Goal: Navigation & Orientation: Find specific page/section

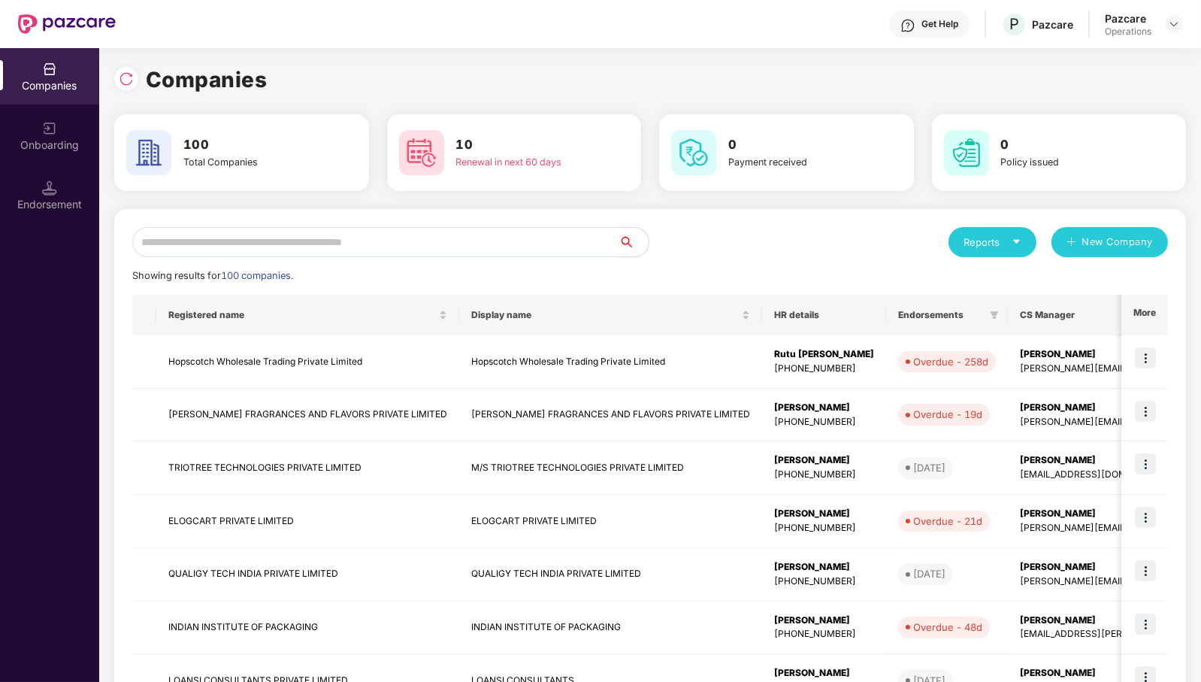
click at [498, 243] on input "text" at bounding box center [375, 242] width 486 height 30
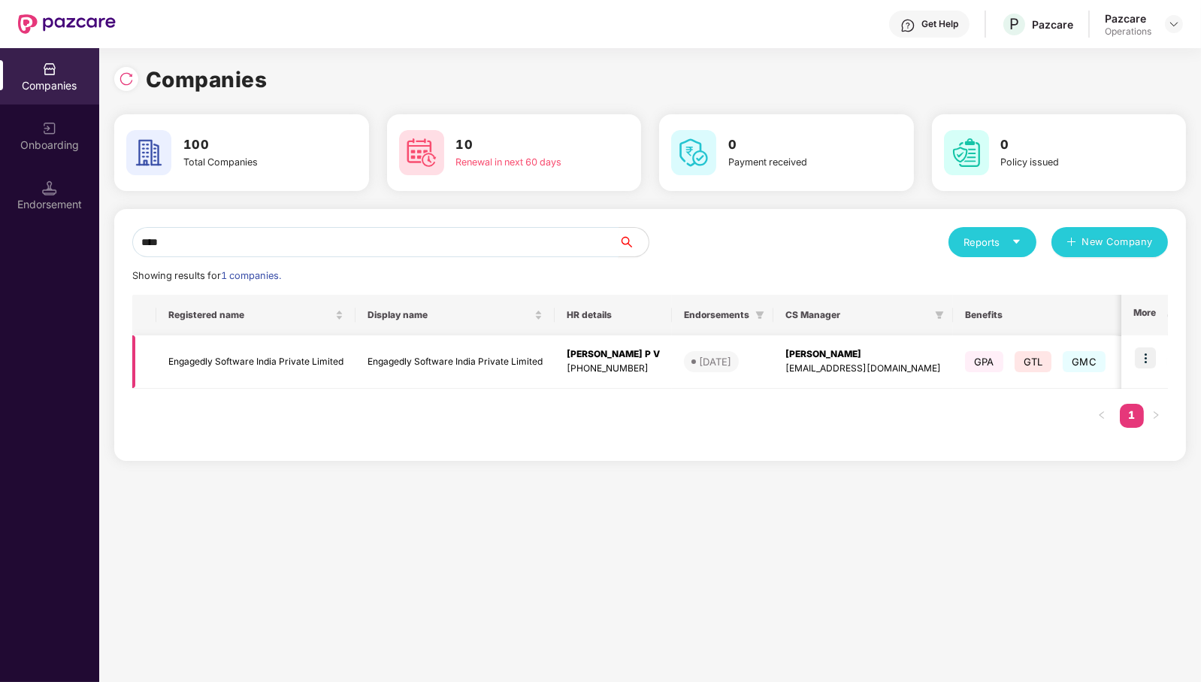
type input "****"
click at [1150, 357] on img at bounding box center [1145, 357] width 21 height 21
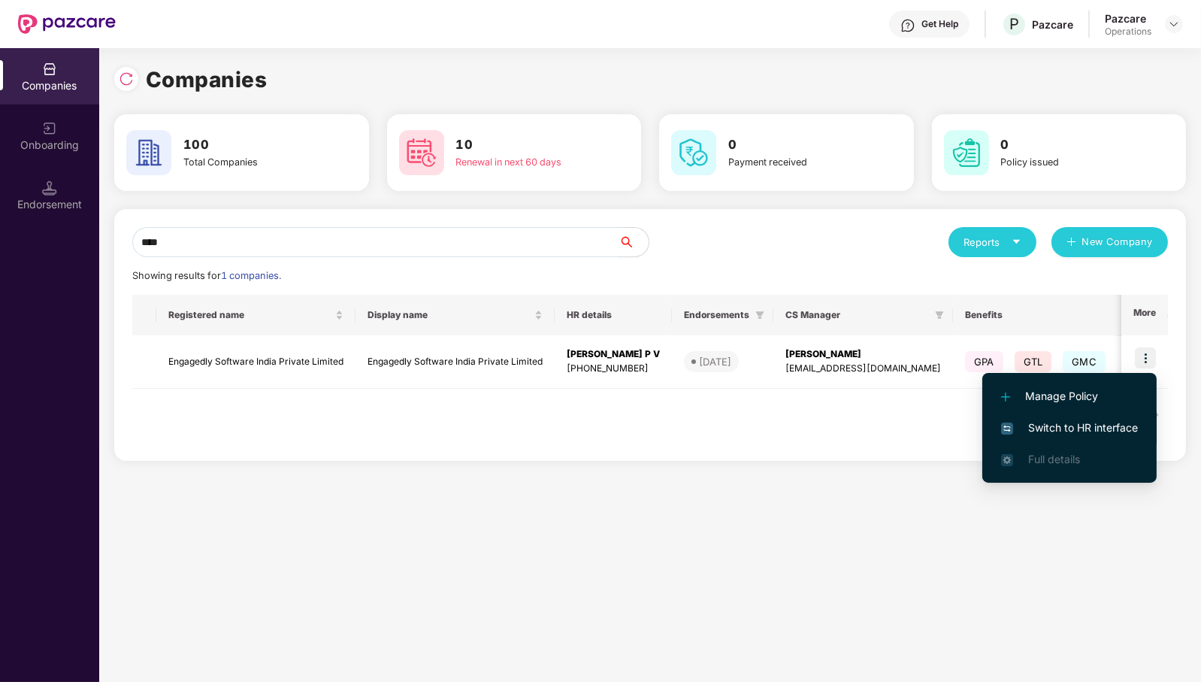
click at [1069, 426] on span "Switch to HR interface" at bounding box center [1069, 427] width 137 height 17
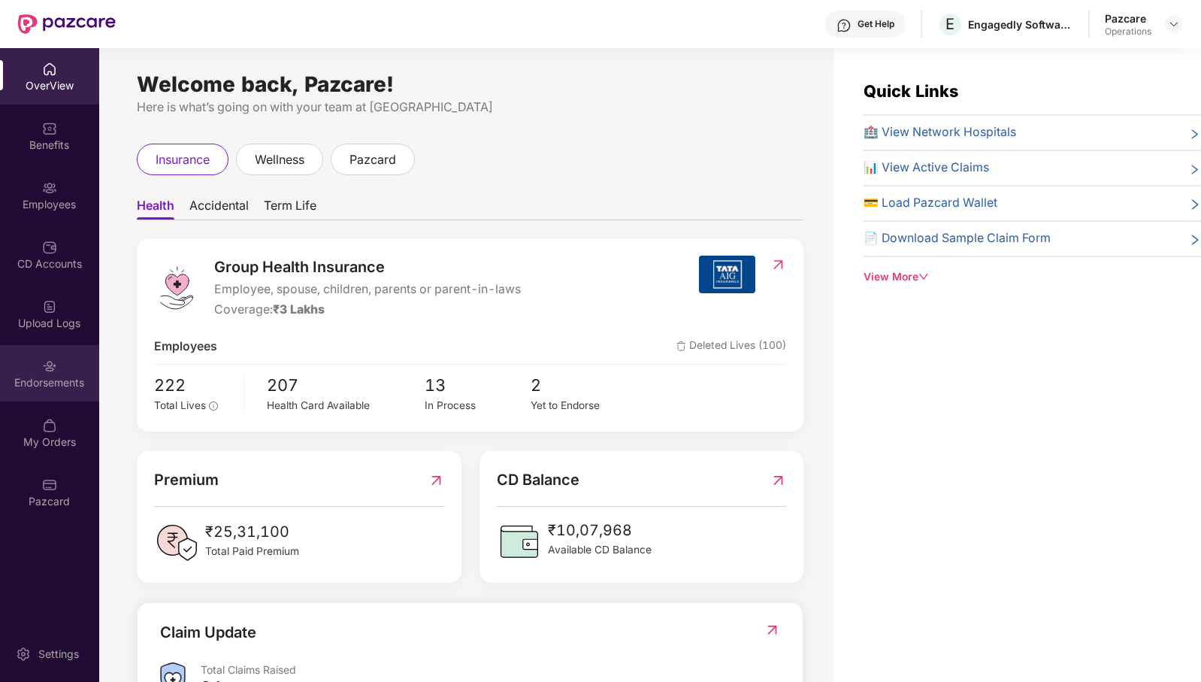
click at [61, 384] on div "Endorsements" at bounding box center [49, 382] width 99 height 15
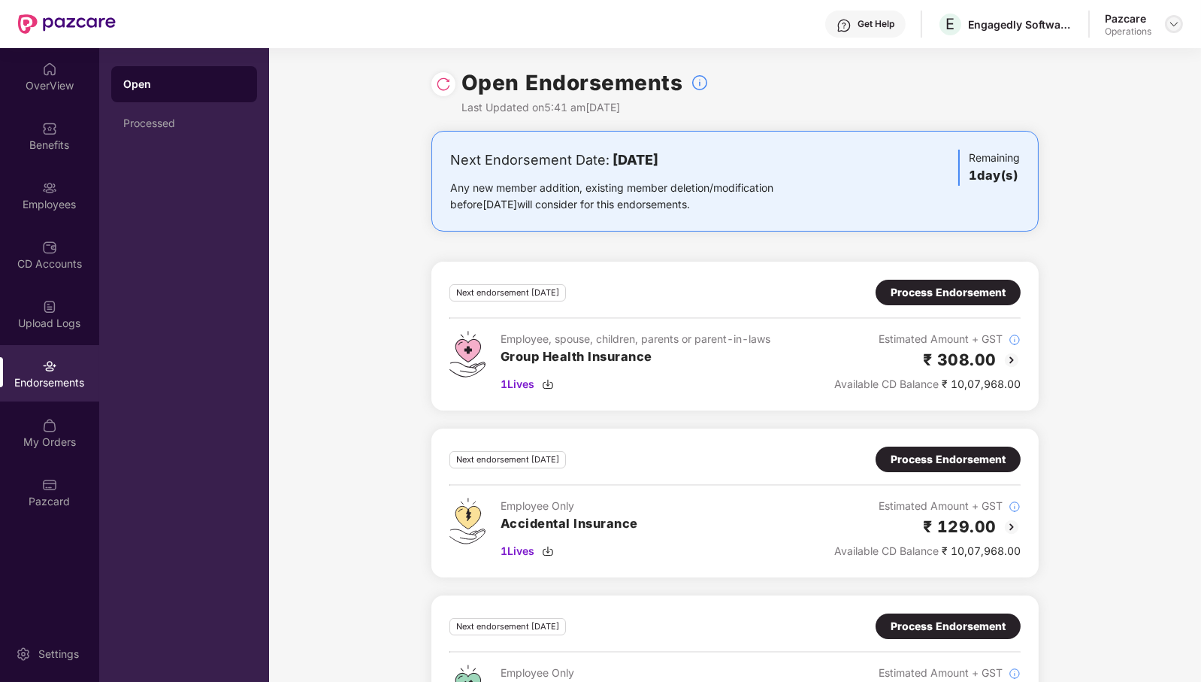
click at [1171, 29] on img at bounding box center [1174, 24] width 12 height 12
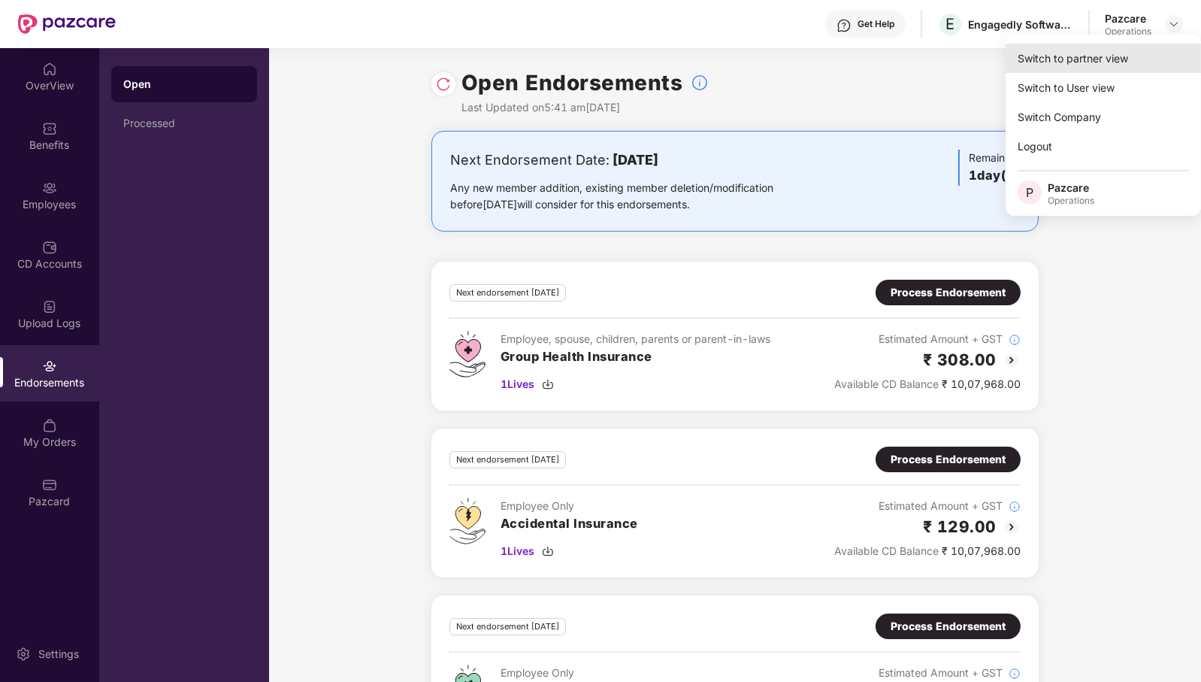
click at [1132, 46] on div "Switch to partner view" at bounding box center [1102, 58] width 195 height 29
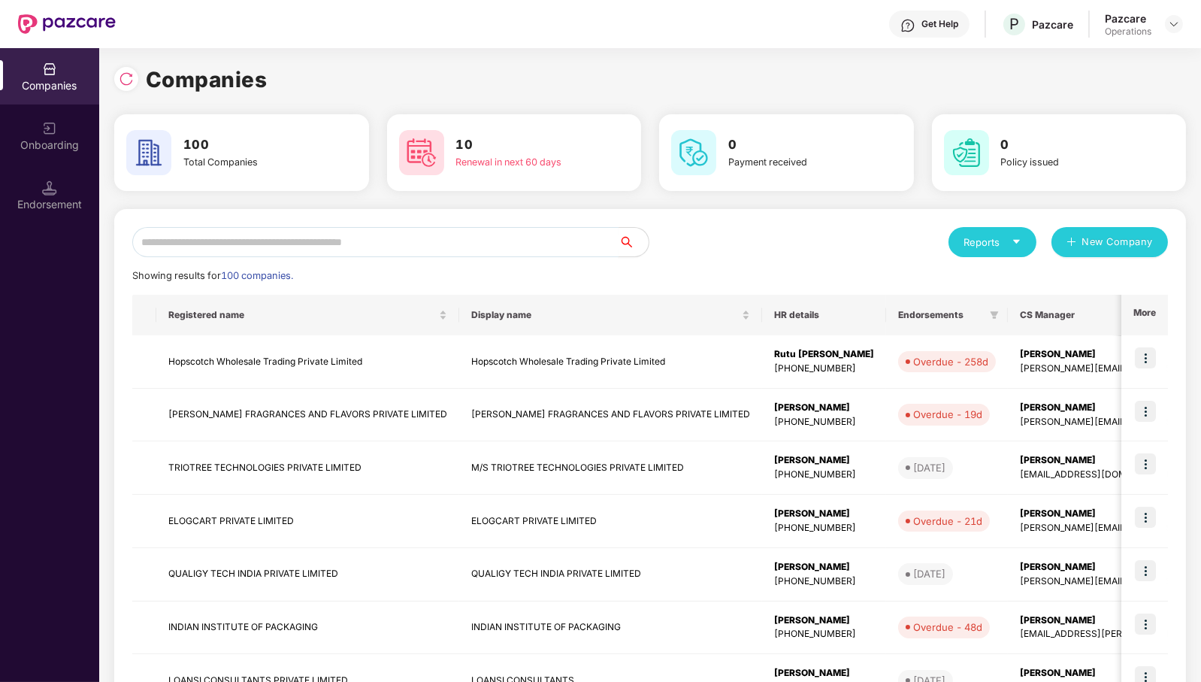
click at [518, 245] on input "text" at bounding box center [375, 242] width 486 height 30
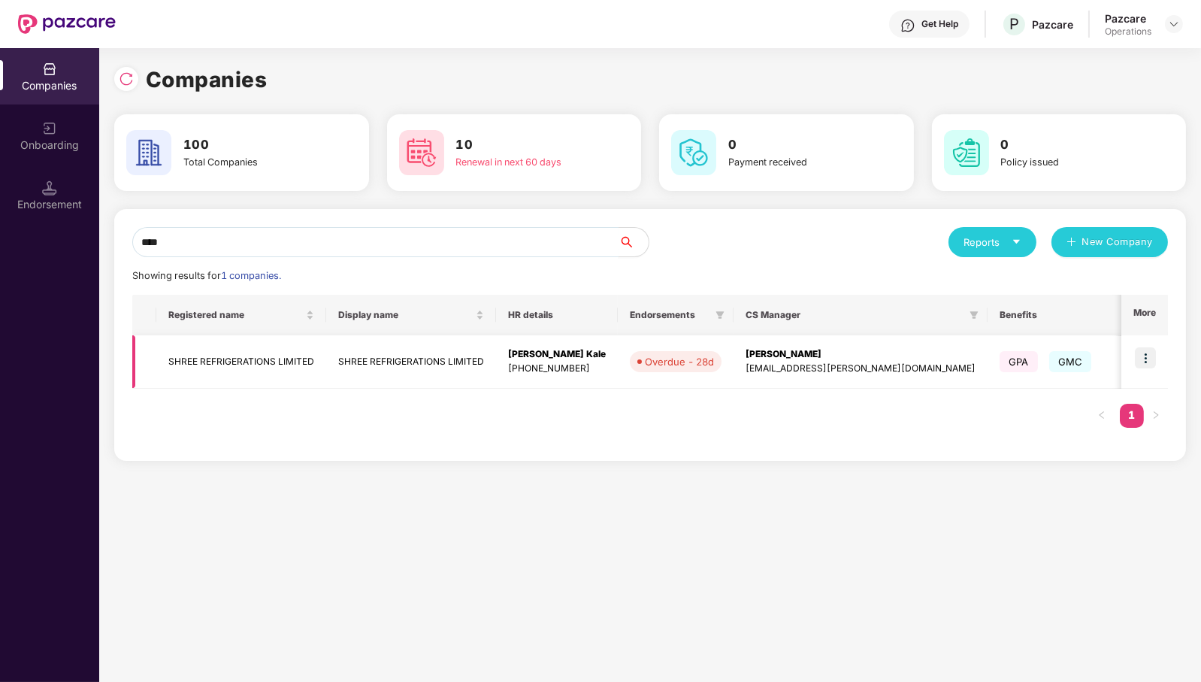
type input "****"
click at [1150, 355] on img at bounding box center [1145, 357] width 21 height 21
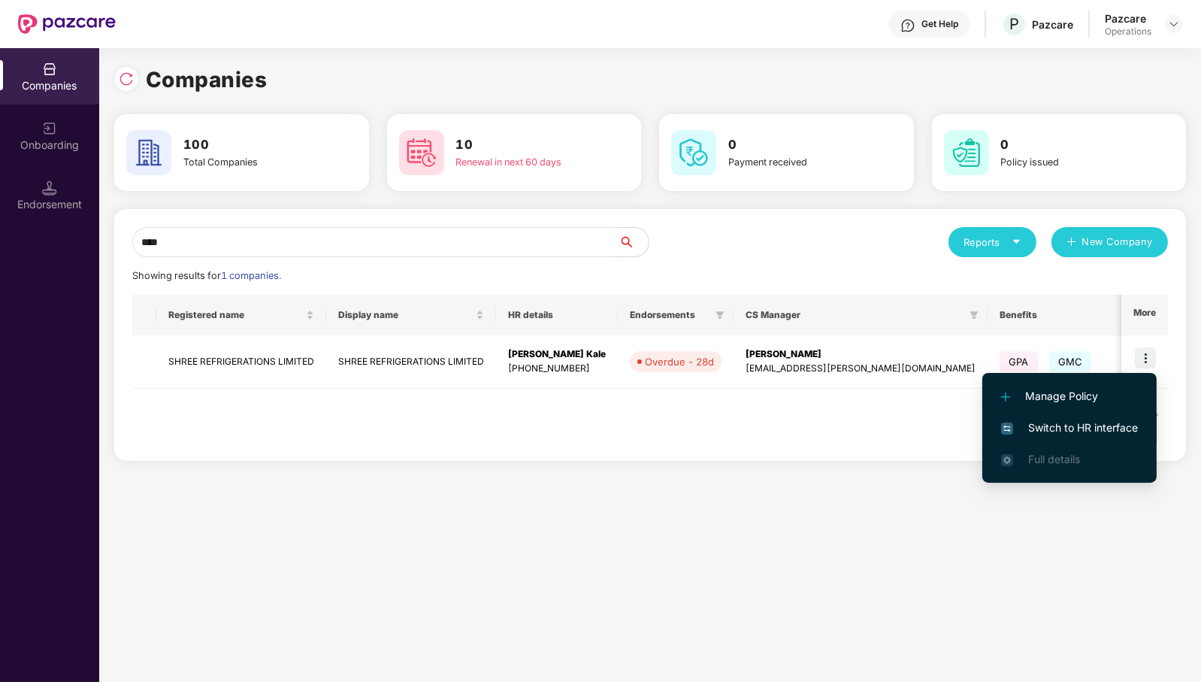
click at [1113, 425] on span "Switch to HR interface" at bounding box center [1069, 427] width 137 height 17
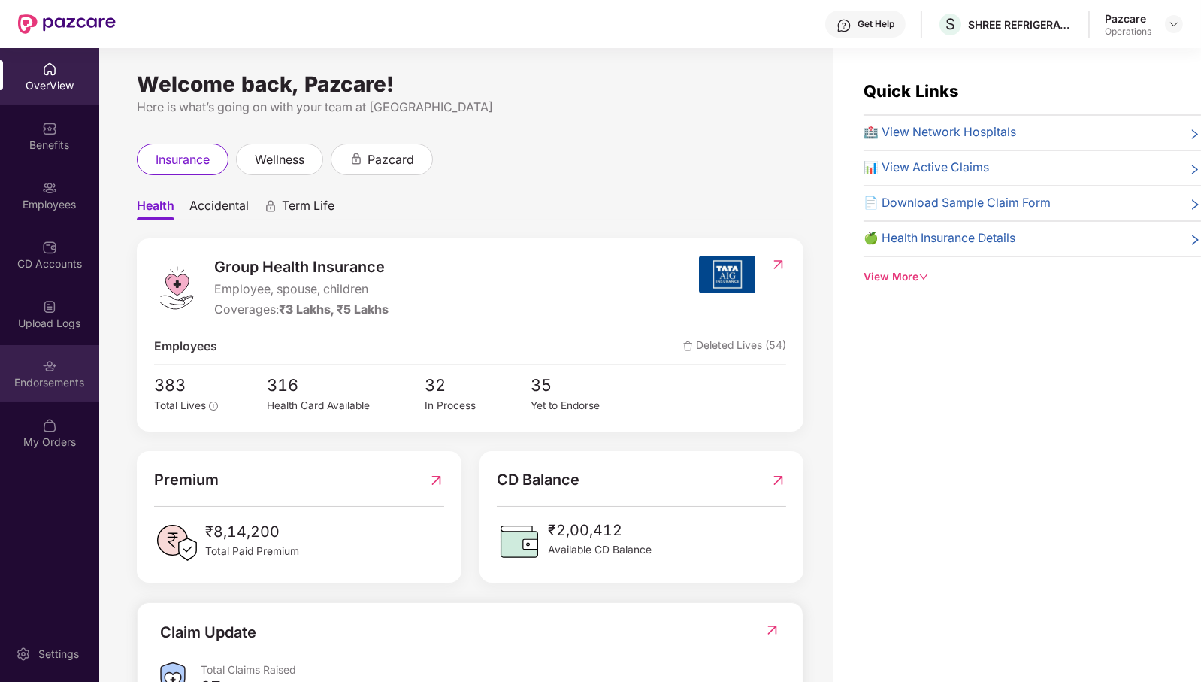
click at [50, 367] on img at bounding box center [49, 365] width 15 height 15
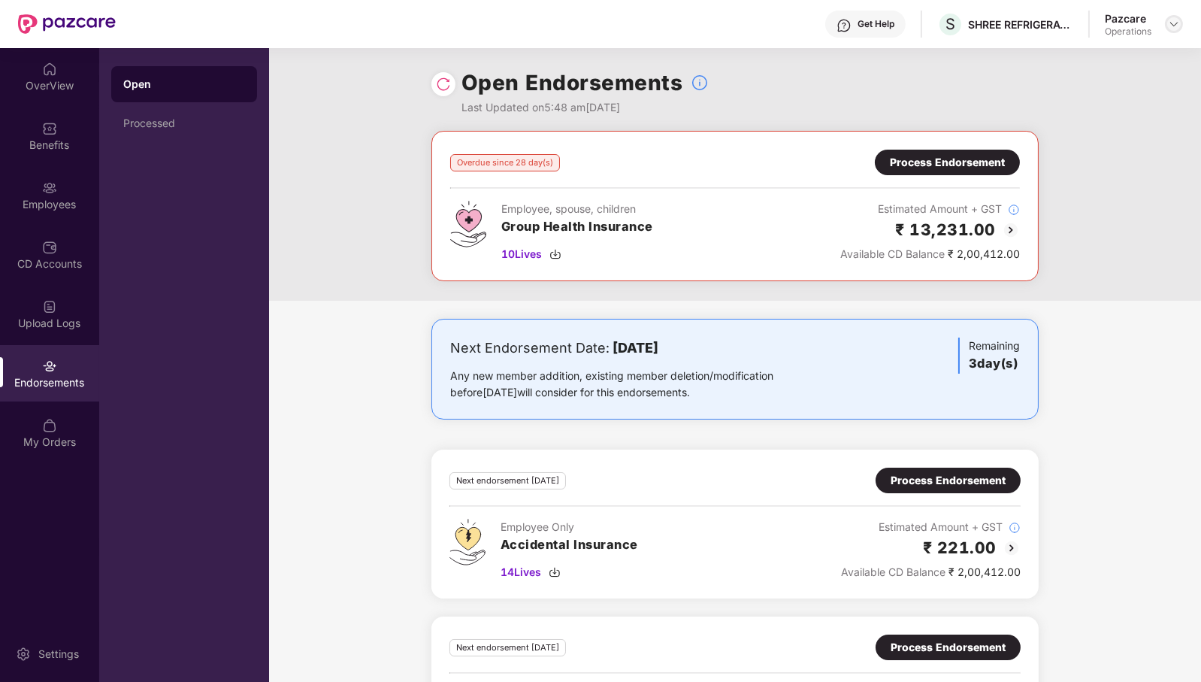
click at [1174, 25] on img at bounding box center [1174, 24] width 12 height 12
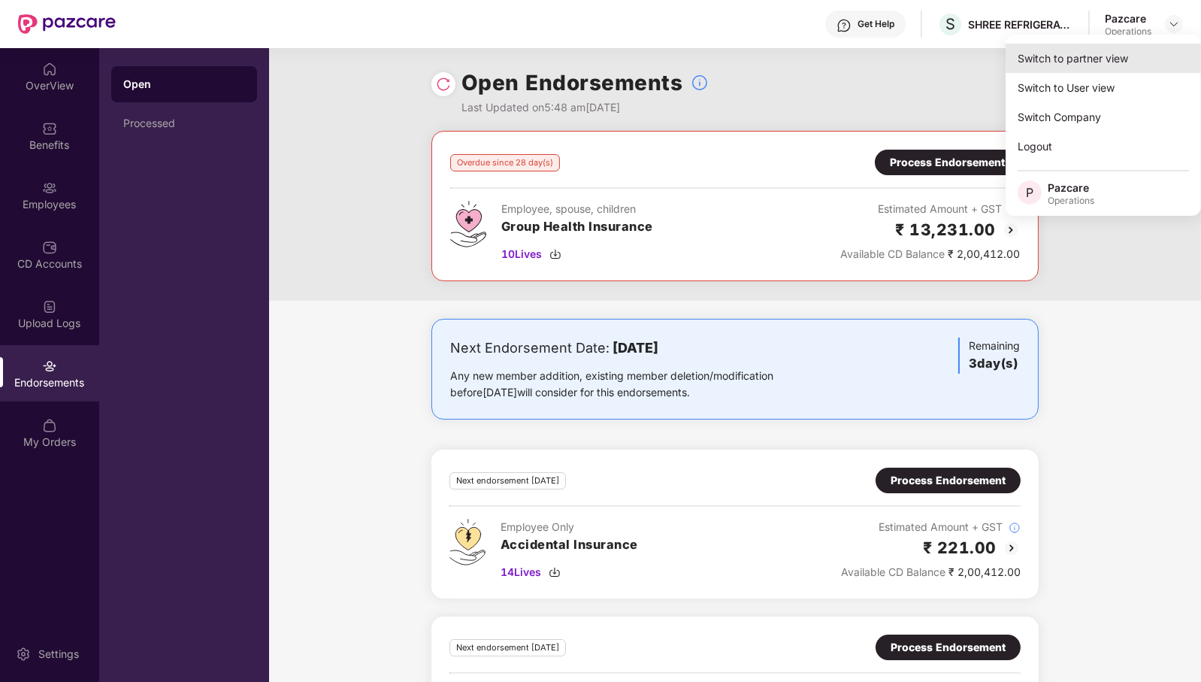
click at [1128, 45] on div "Switch to partner view" at bounding box center [1102, 58] width 195 height 29
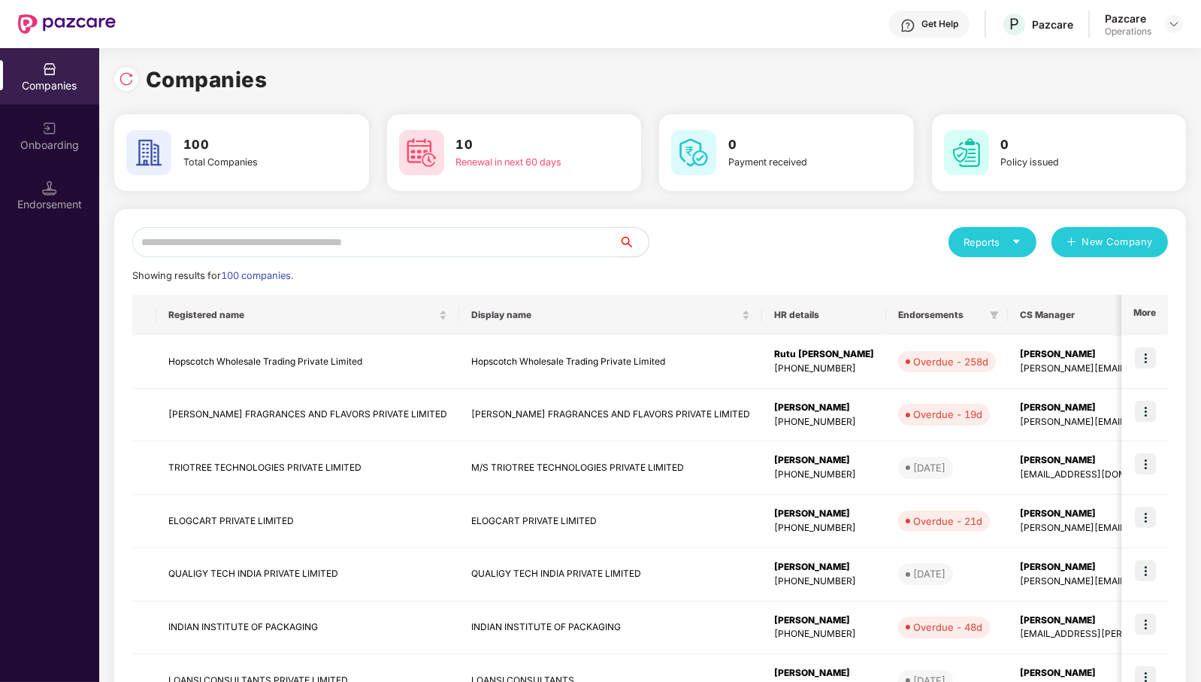
click at [352, 246] on input "text" at bounding box center [375, 242] width 486 height 30
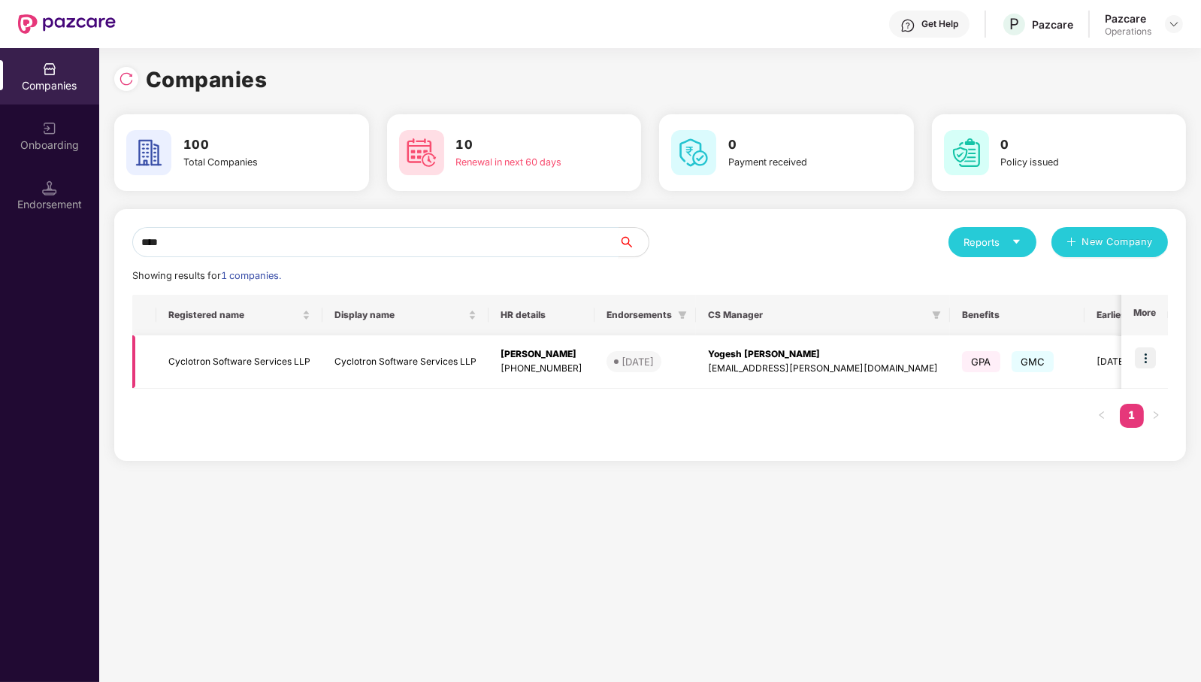
type input "****"
click at [1147, 358] on img at bounding box center [1145, 357] width 21 height 21
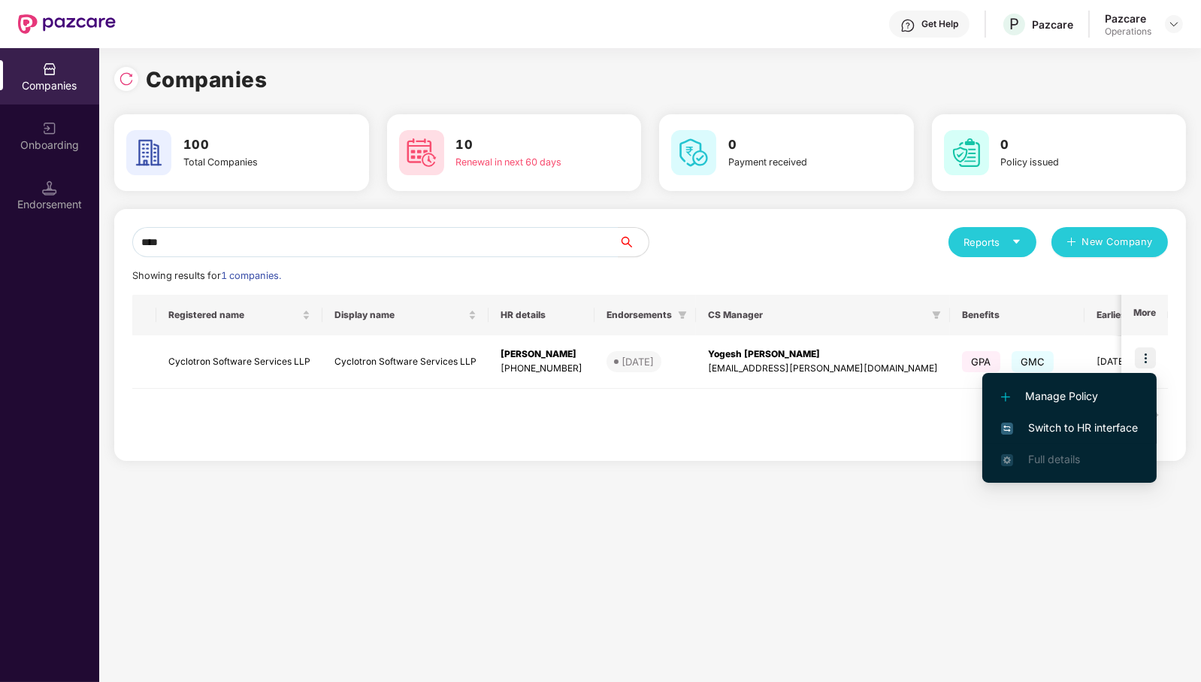
click at [1090, 430] on span "Switch to HR interface" at bounding box center [1069, 427] width 137 height 17
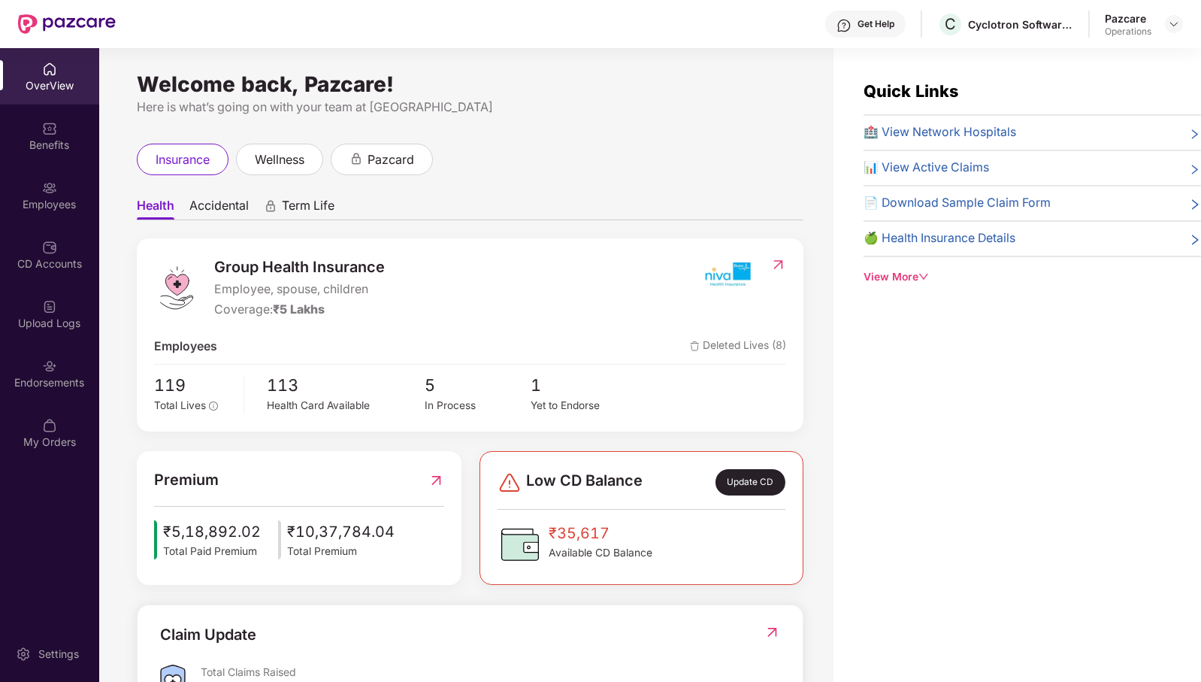
click at [23, 384] on div "Endorsements" at bounding box center [49, 382] width 99 height 15
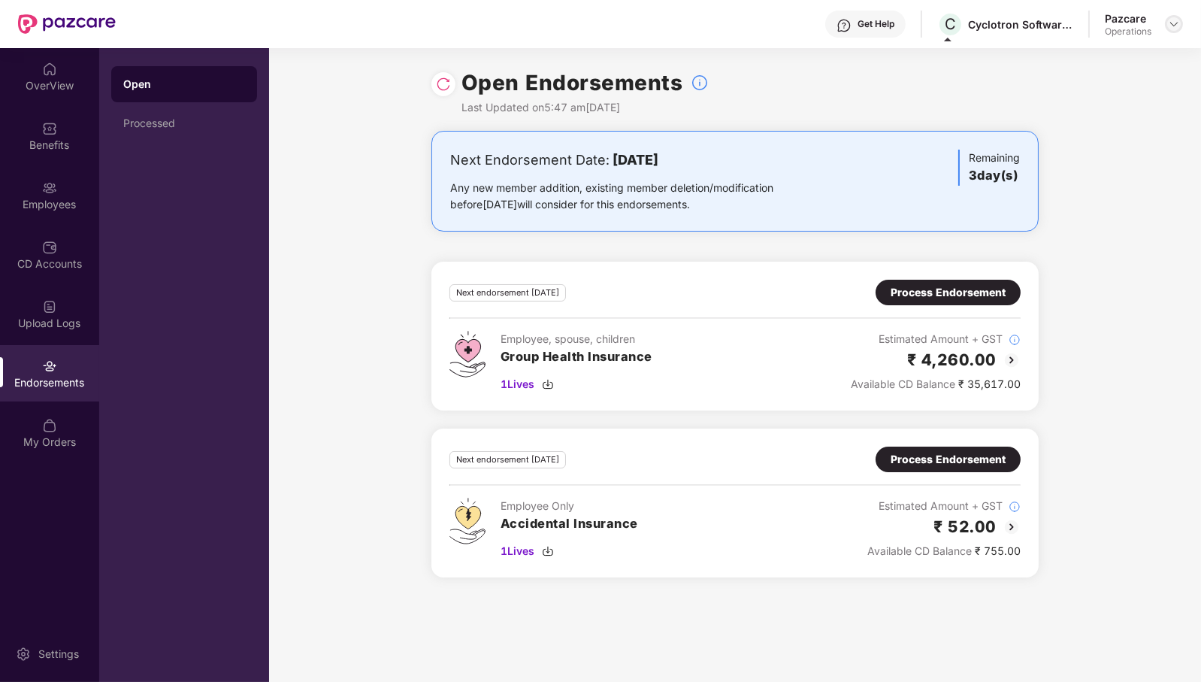
click at [1174, 28] on img at bounding box center [1174, 24] width 12 height 12
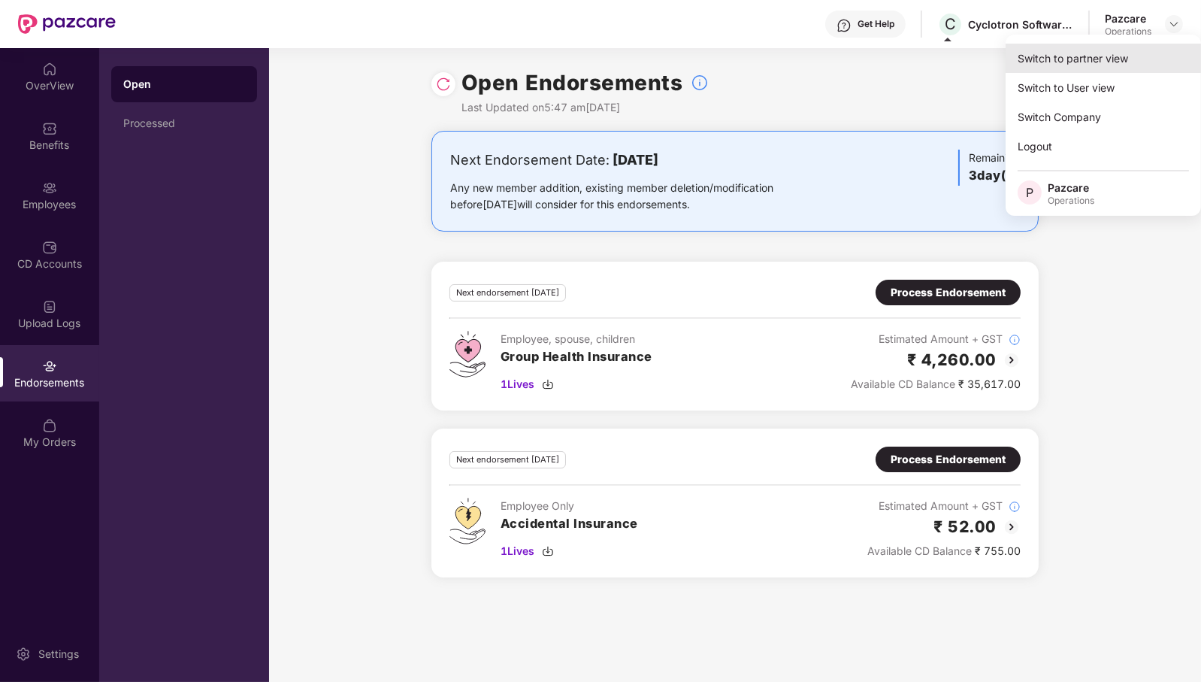
click at [1143, 56] on div "Switch to partner view" at bounding box center [1102, 58] width 195 height 29
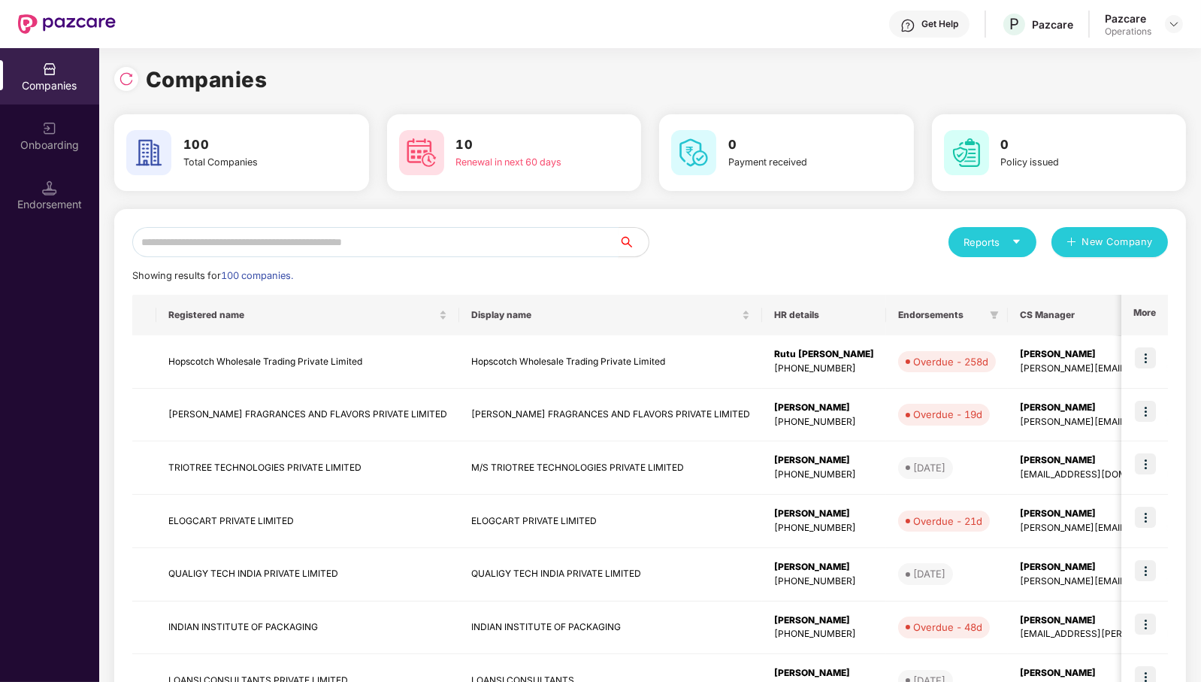
click at [528, 246] on input "text" at bounding box center [375, 242] width 486 height 30
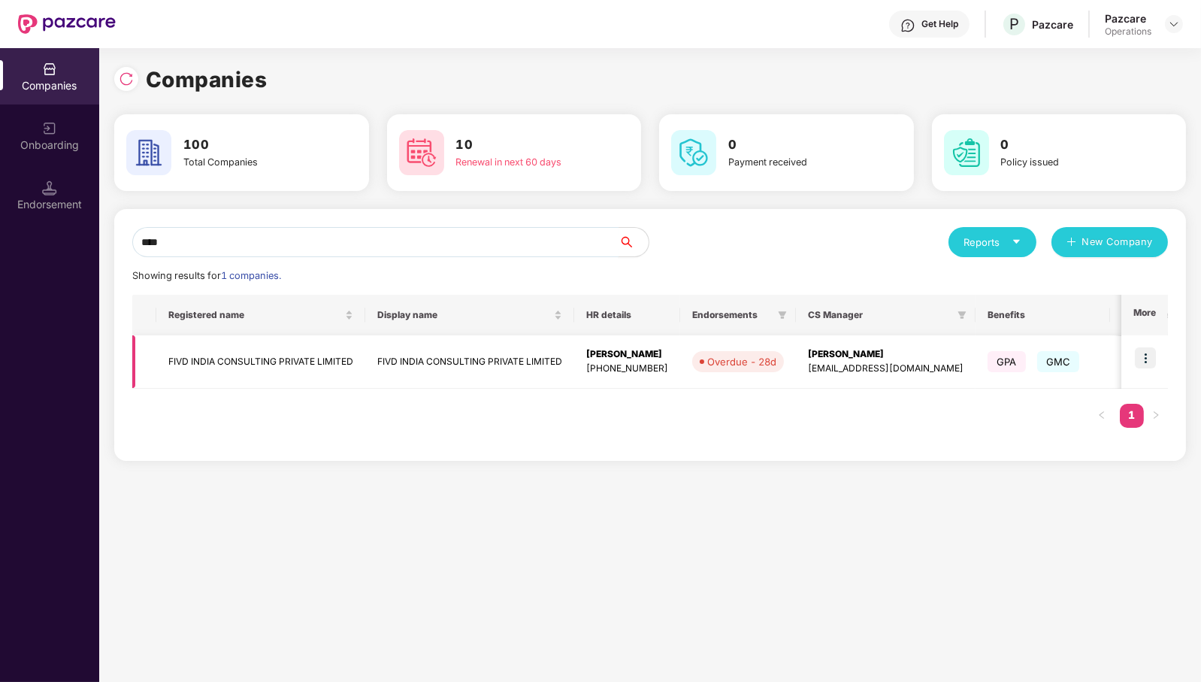
type input "****"
click at [1150, 357] on img at bounding box center [1145, 357] width 21 height 21
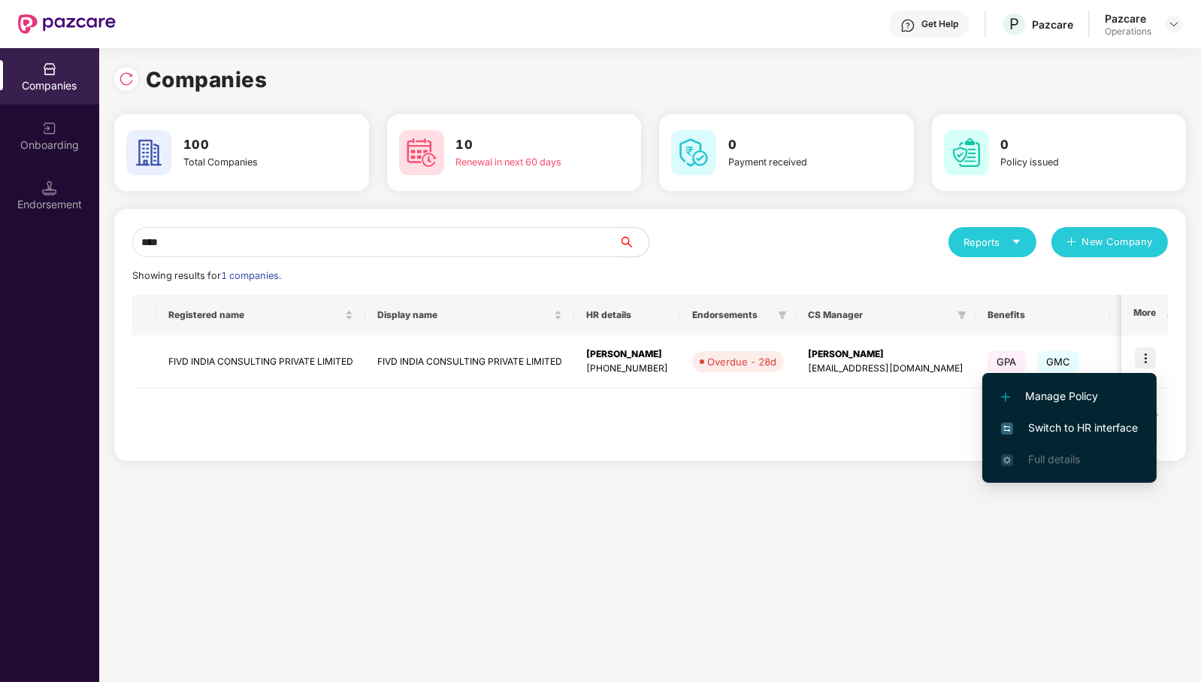
click at [1105, 422] on span "Switch to HR interface" at bounding box center [1069, 427] width 137 height 17
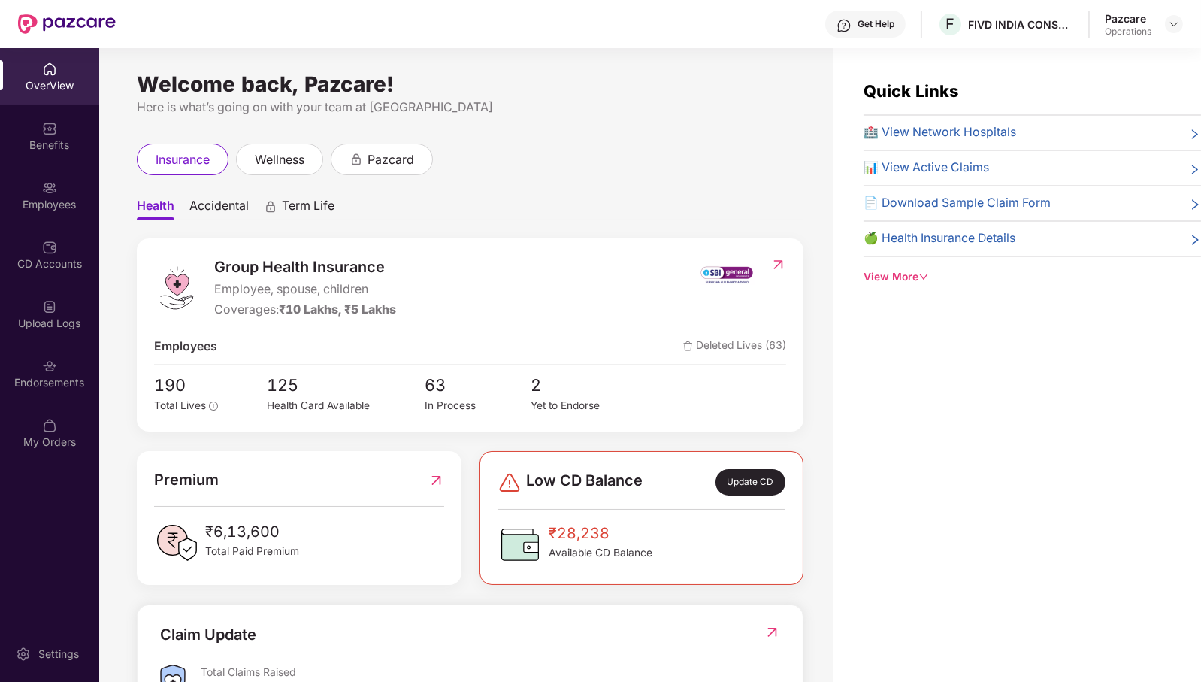
click at [44, 370] on img at bounding box center [49, 365] width 15 height 15
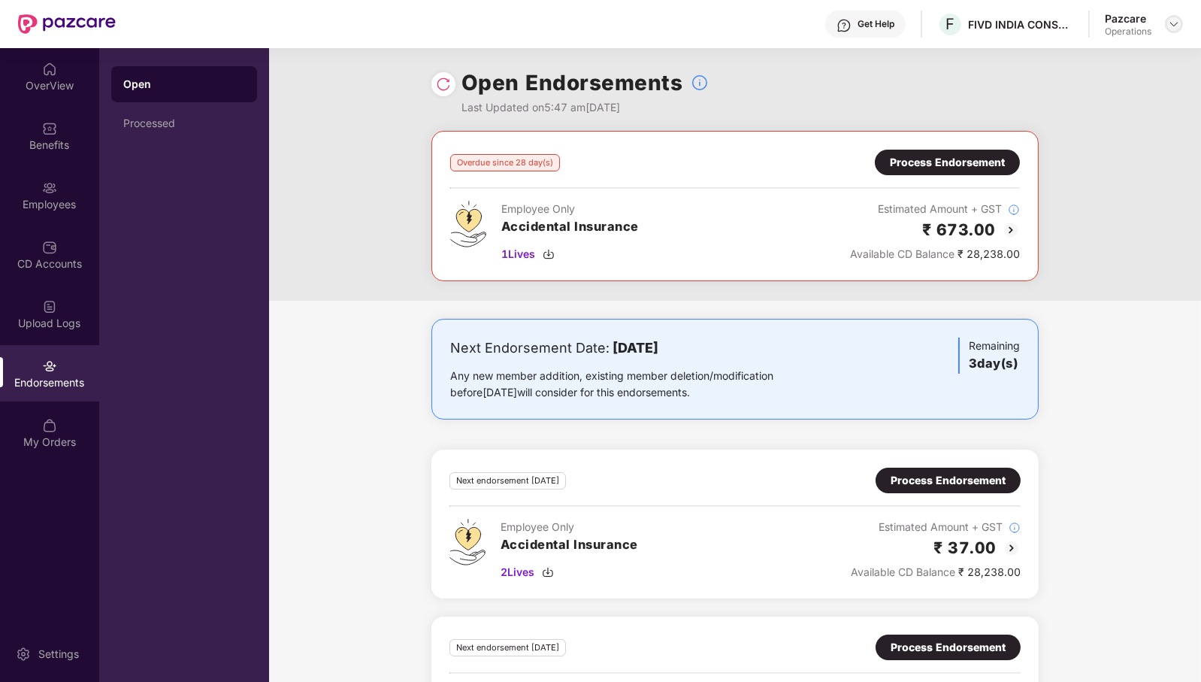
click at [1173, 17] on div at bounding box center [1174, 24] width 18 height 18
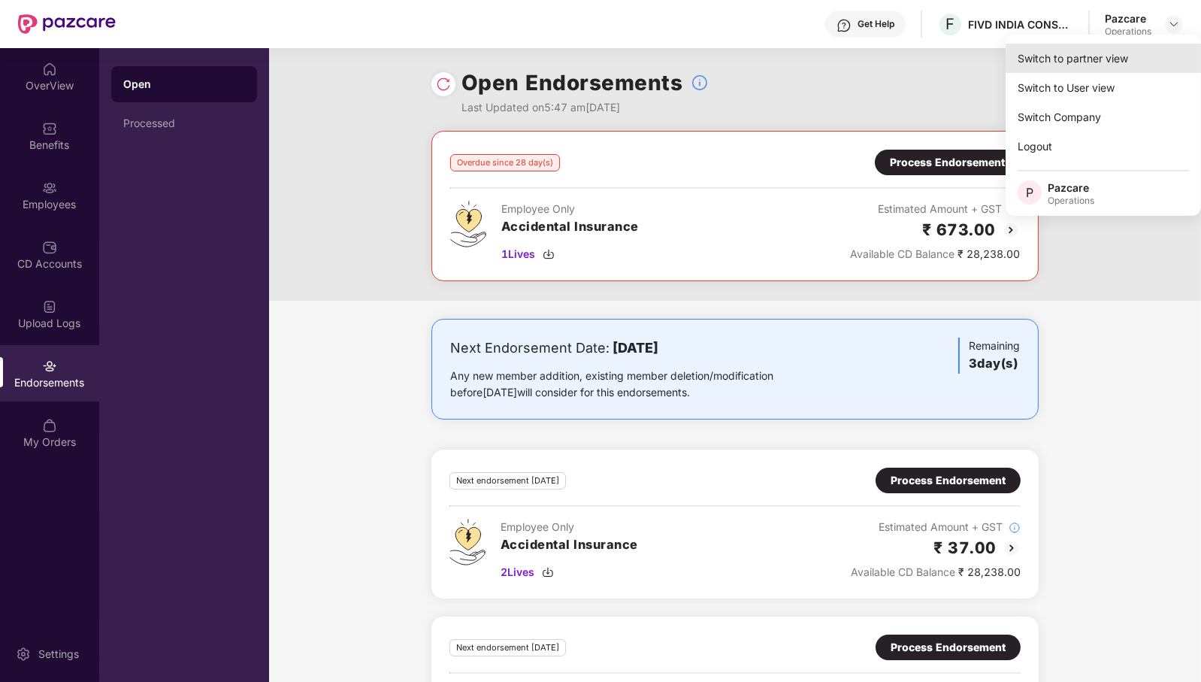
click at [1143, 53] on div "Switch to partner view" at bounding box center [1102, 58] width 195 height 29
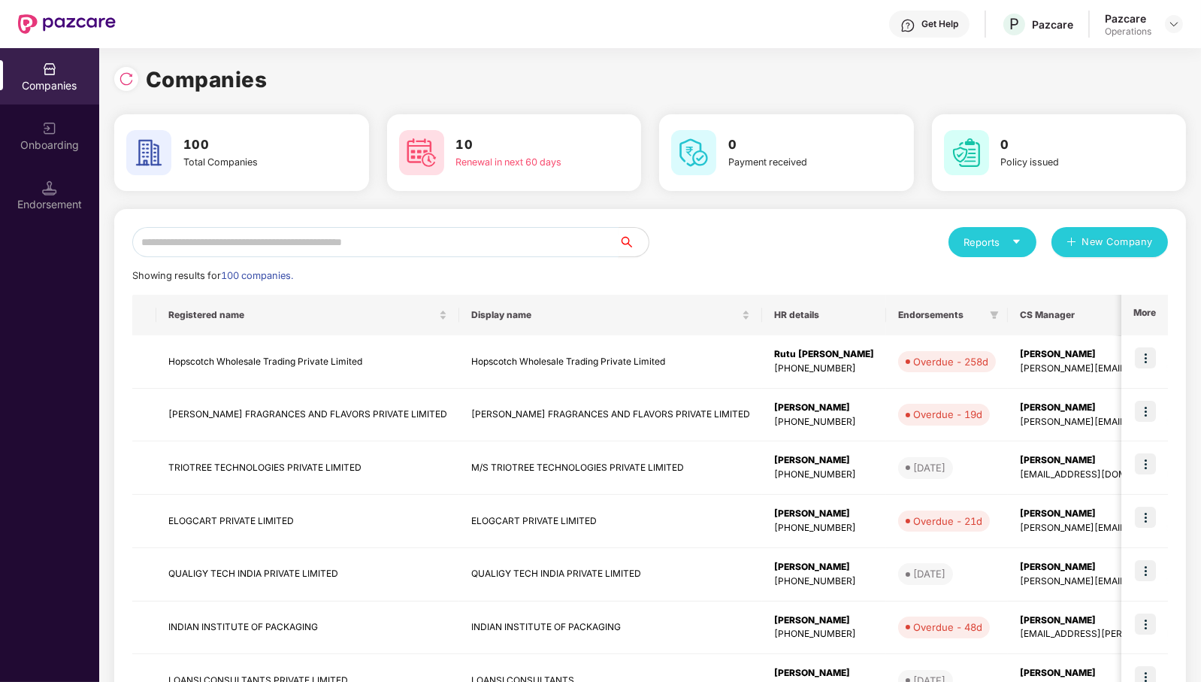
click at [581, 245] on input "text" at bounding box center [375, 242] width 486 height 30
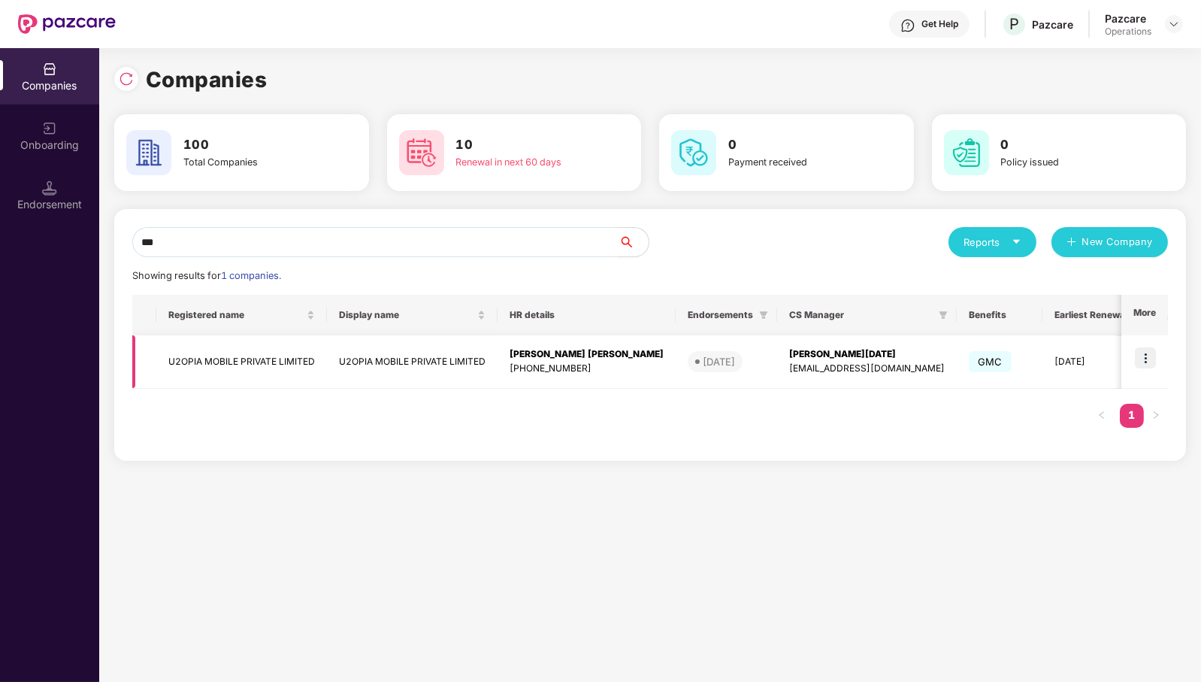
type input "***"
click at [1158, 355] on td at bounding box center [1144, 361] width 47 height 53
click at [1147, 354] on img at bounding box center [1145, 357] width 21 height 21
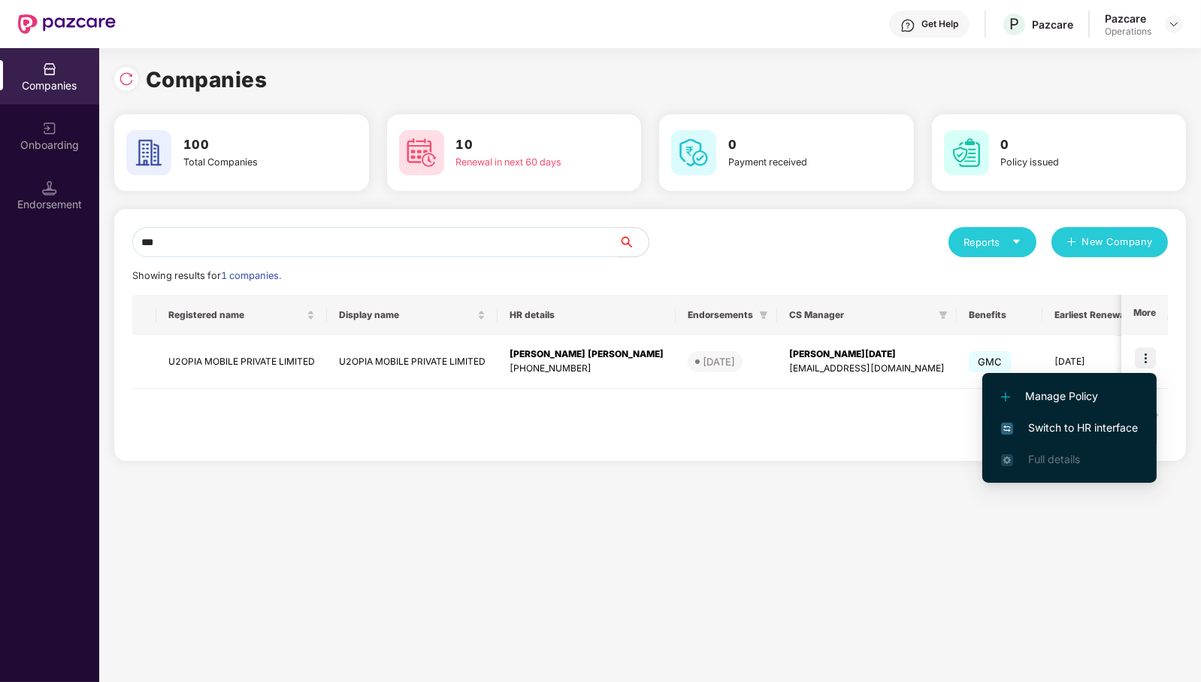
click at [1091, 428] on span "Switch to HR interface" at bounding box center [1069, 427] width 137 height 17
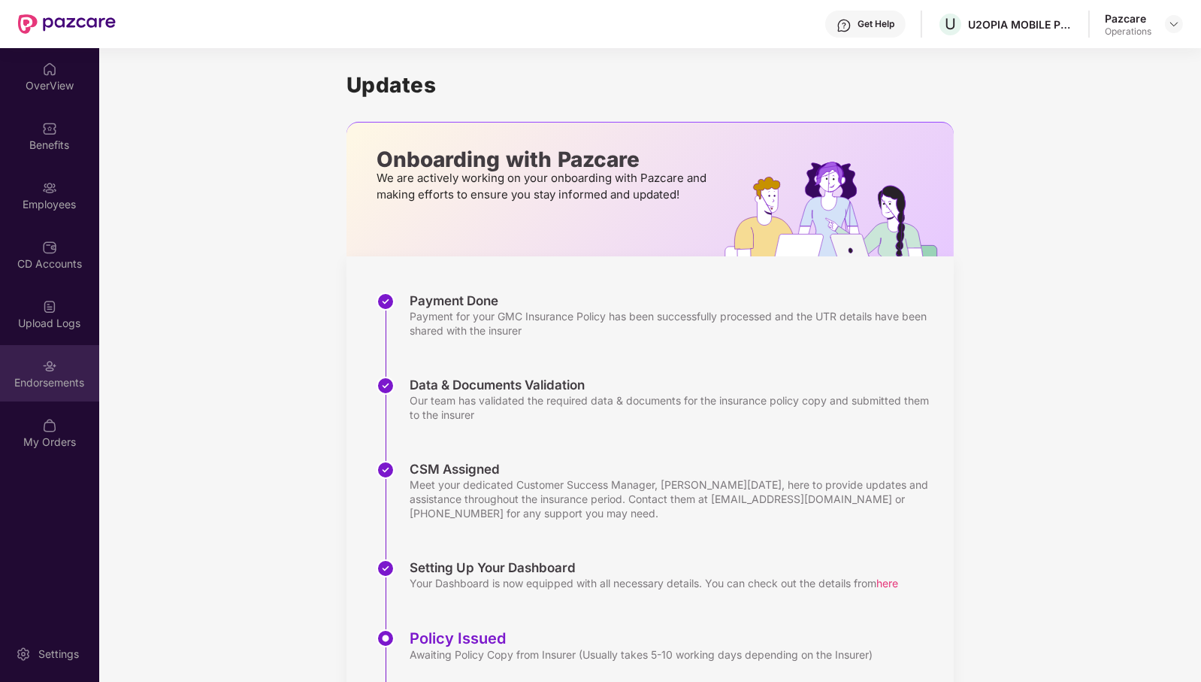
click at [40, 379] on div "Endorsements" at bounding box center [49, 382] width 99 height 15
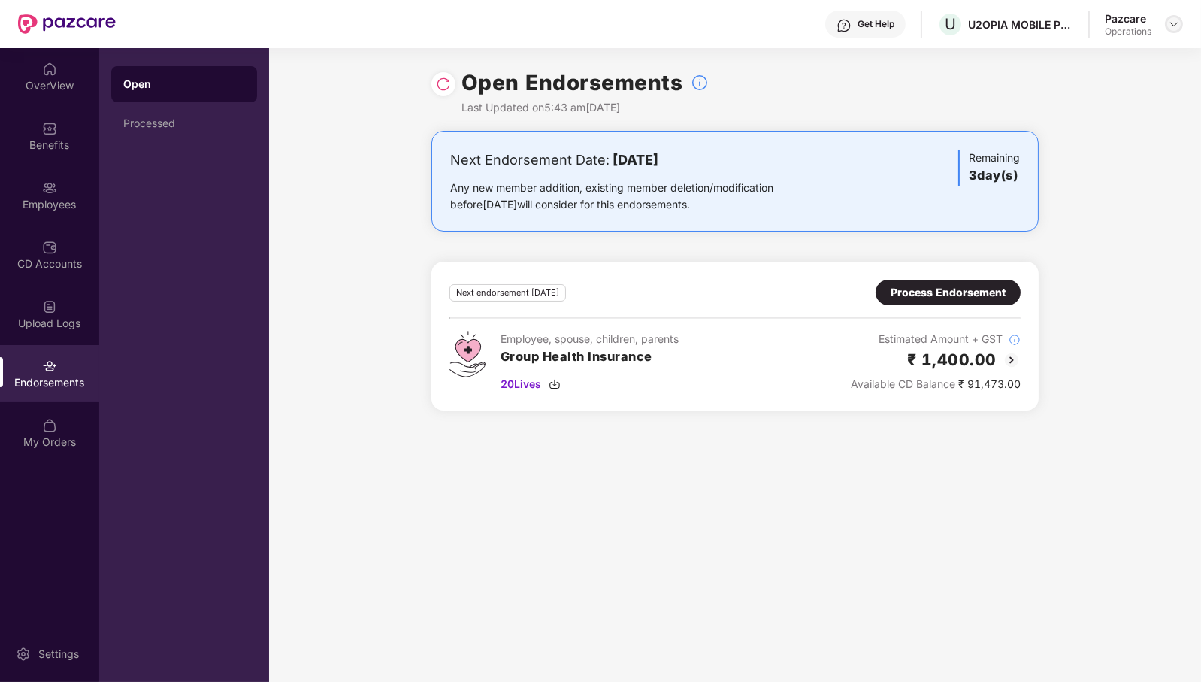
click at [1177, 23] on img at bounding box center [1174, 24] width 12 height 12
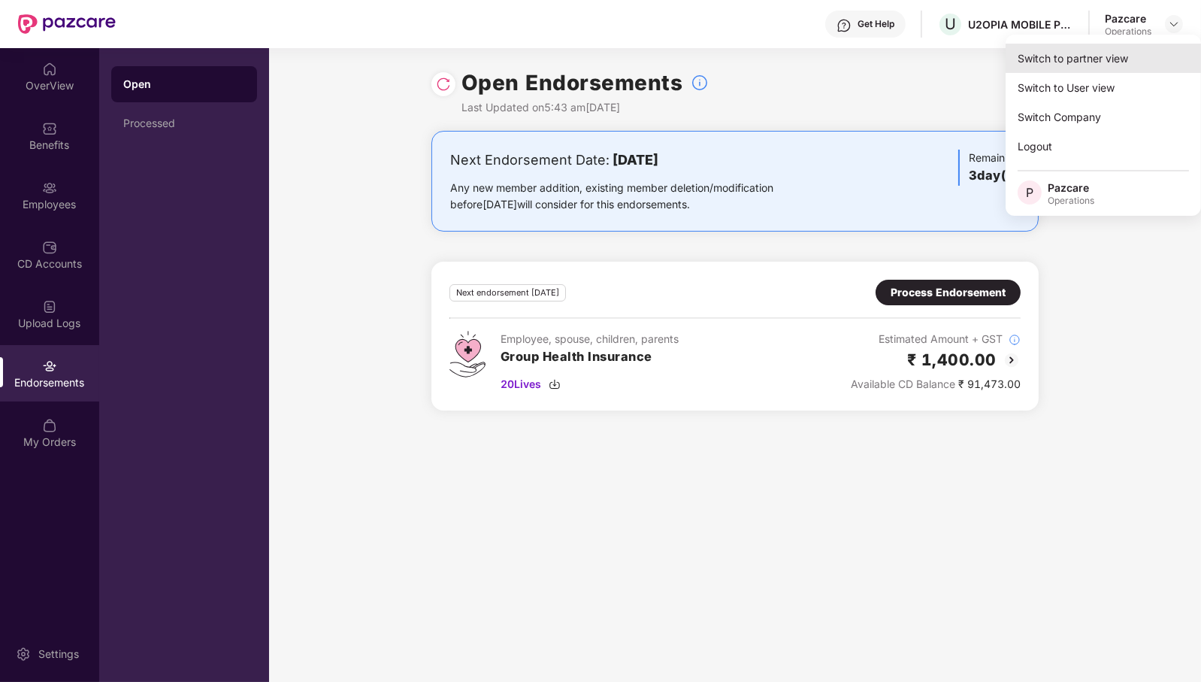
click at [1153, 49] on div "Switch to partner view" at bounding box center [1102, 58] width 195 height 29
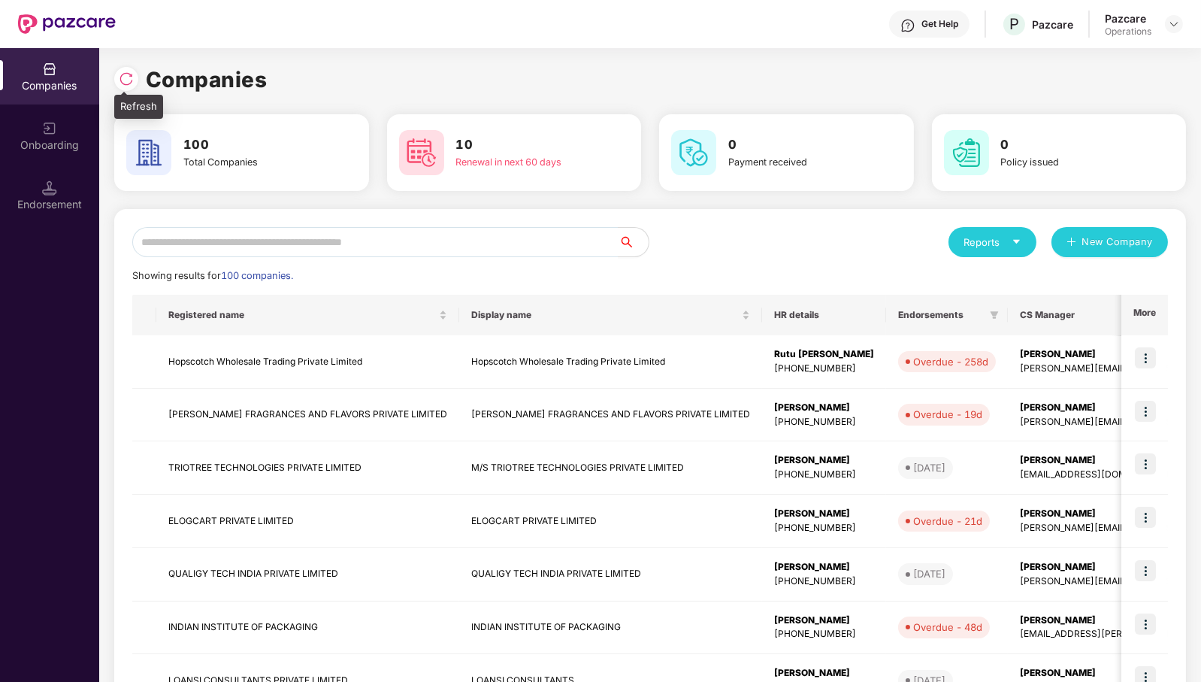
click at [127, 81] on img at bounding box center [126, 78] width 15 height 15
